Goal: Task Accomplishment & Management: Manage account settings

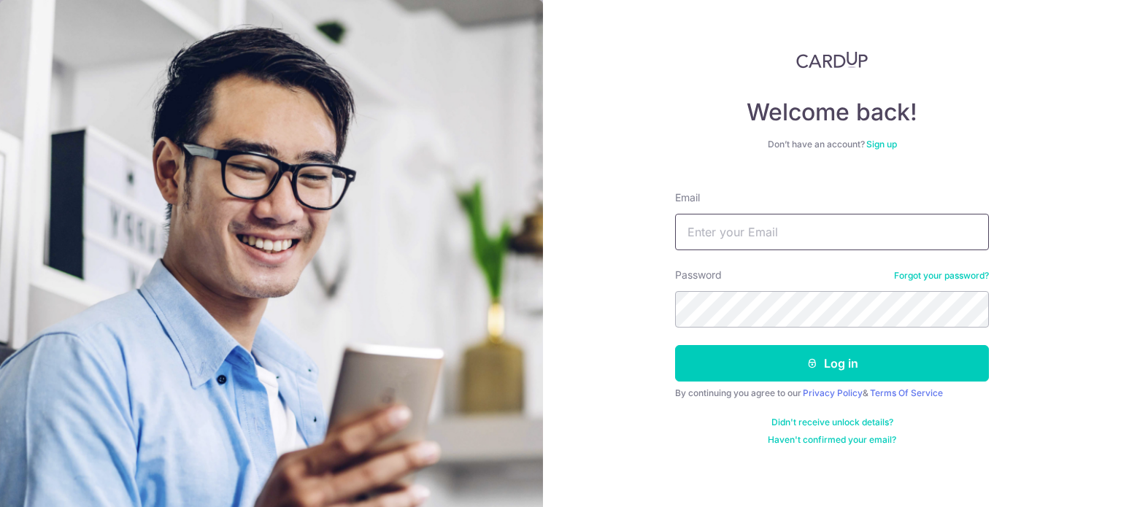
type input "[EMAIL_ADDRESS][DOMAIN_NAME]"
click at [541, 305] on section "Welcome back! Don’t have an account? Sign up Email icefrost_82@hotmail.com Pass…" at bounding box center [560, 253] width 1121 height 507
click at [1024, 376] on div "Welcome back! Don’t have an account? Sign up Email icefrost_82@hotmail.com Pass…" at bounding box center [832, 253] width 578 height 507
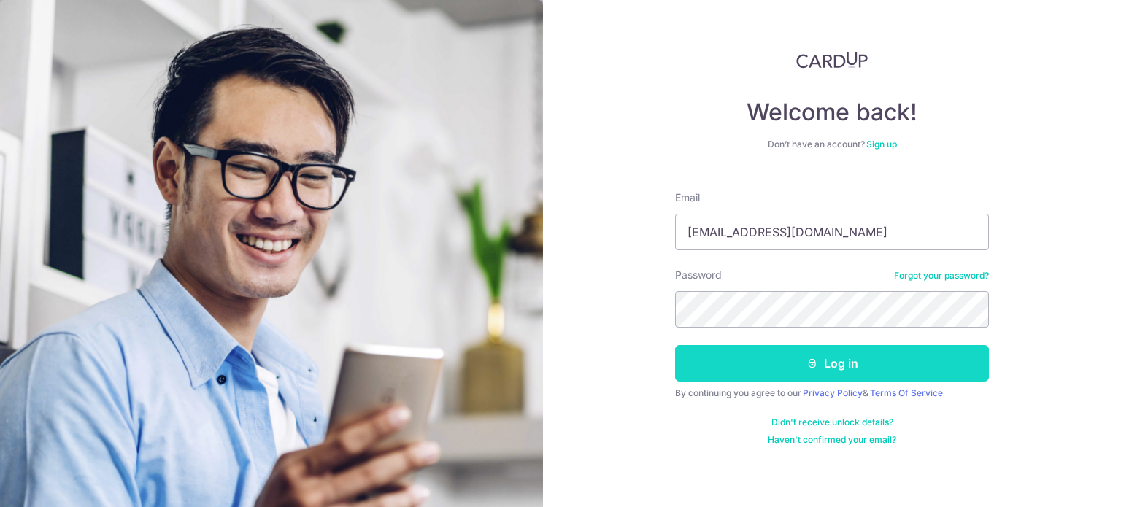
click at [904, 361] on button "Log in" at bounding box center [832, 363] width 314 height 36
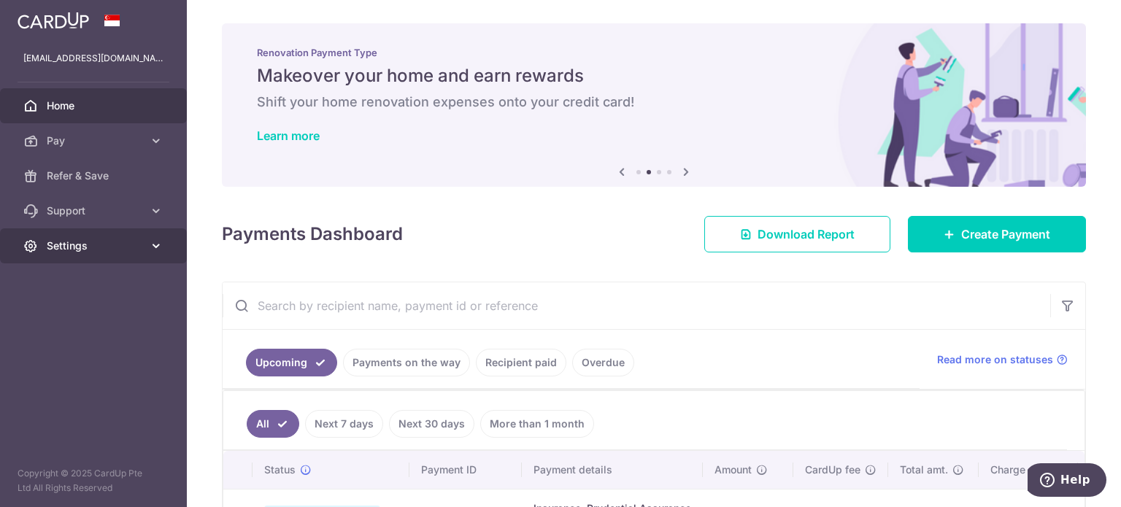
click at [69, 251] on span "Settings" at bounding box center [95, 246] width 96 height 15
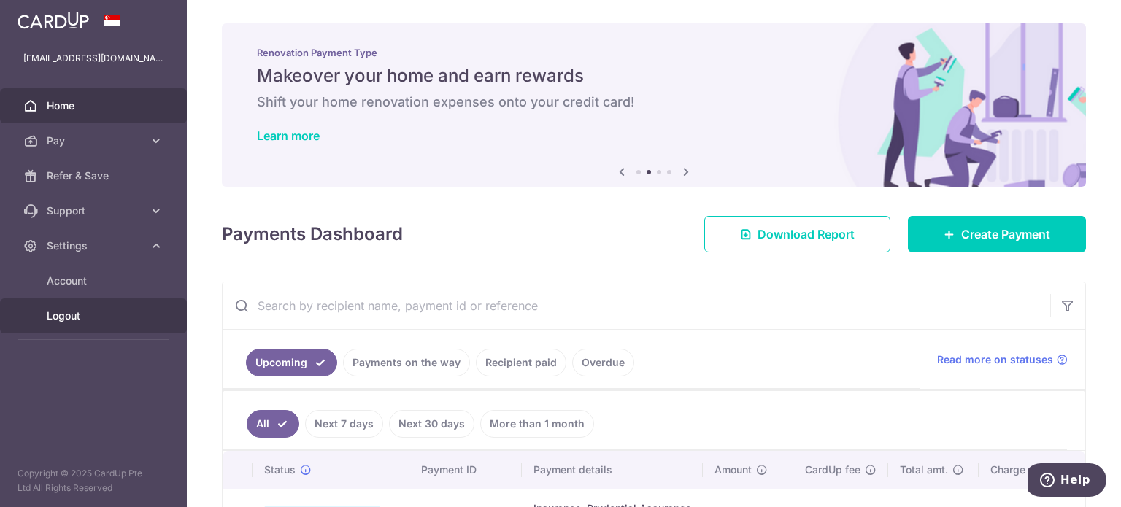
click at [70, 323] on link "Logout" at bounding box center [93, 316] width 187 height 35
